Goal: Transaction & Acquisition: Purchase product/service

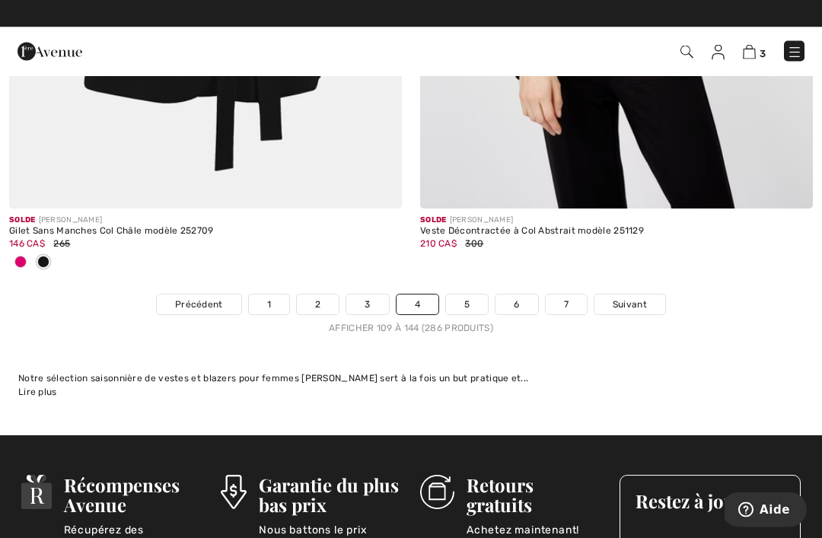
scroll to position [12058, 0]
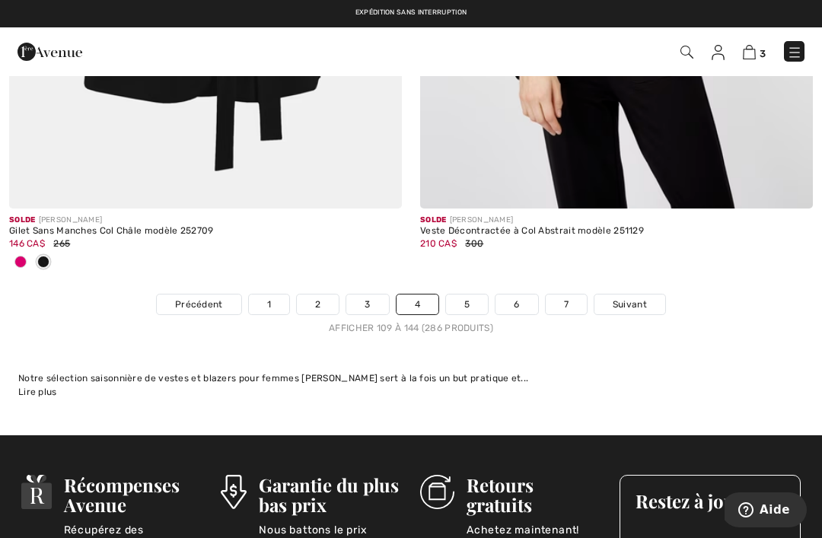
click at [465, 294] on link "5" at bounding box center [467, 304] width 42 height 20
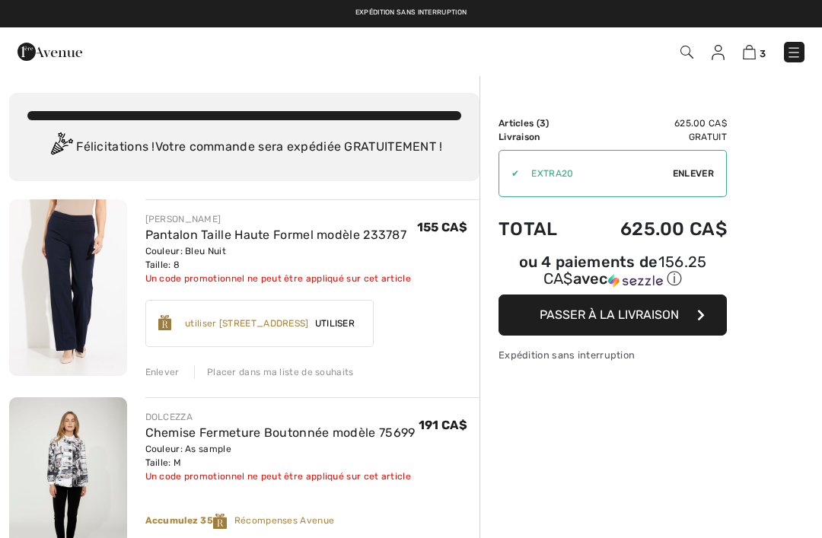
checkbox input "true"
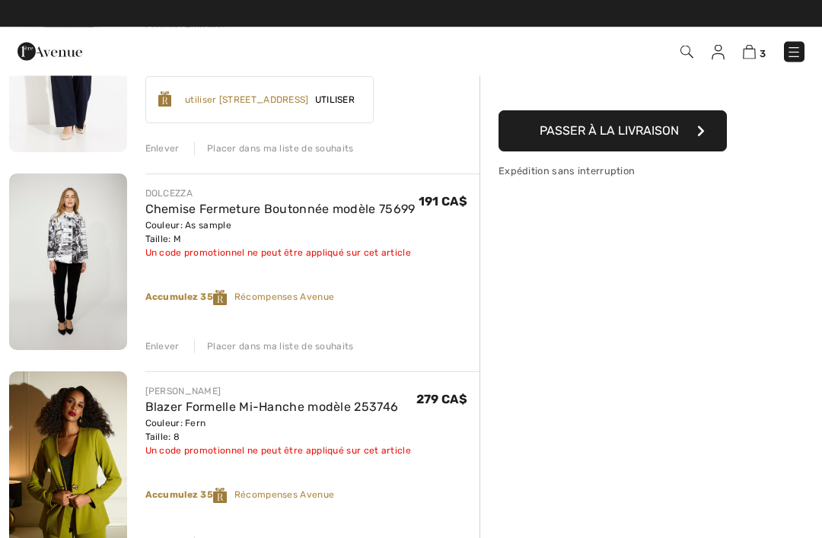
scroll to position [224, 0]
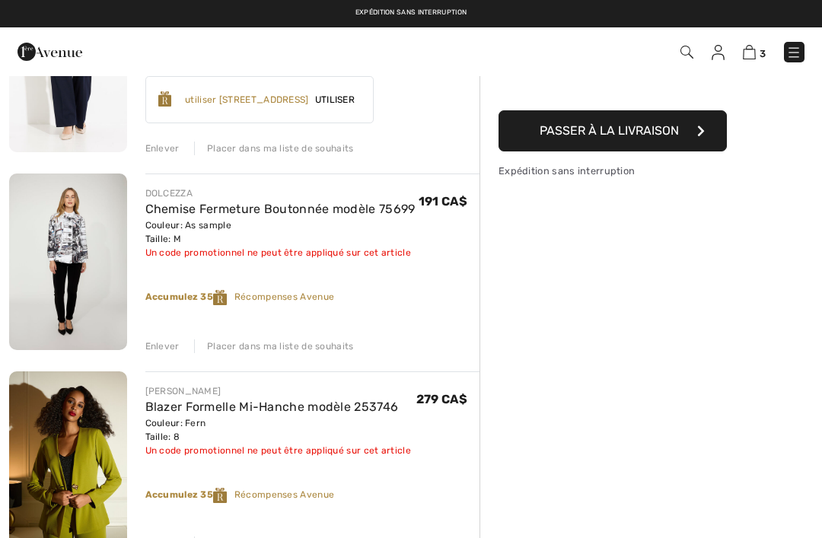
click at [83, 244] on img at bounding box center [68, 262] width 118 height 177
